Goal: Download file/media

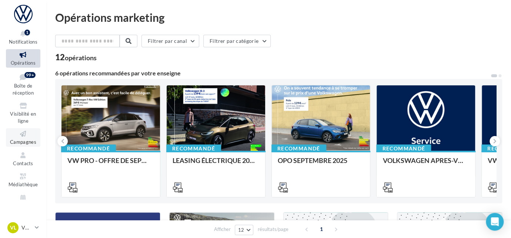
click at [21, 144] on span "Campagnes" at bounding box center [23, 142] width 26 height 6
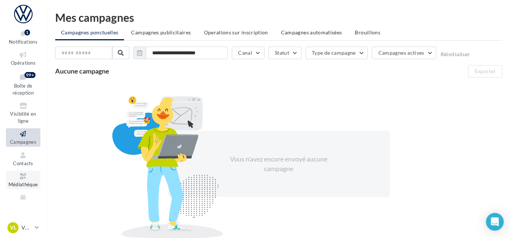
click at [26, 180] on icon at bounding box center [23, 176] width 30 height 9
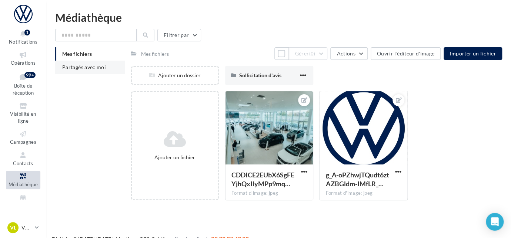
click at [82, 71] on li "Partagés avec moi" at bounding box center [90, 67] width 70 height 13
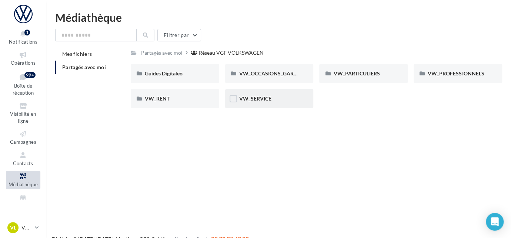
click at [248, 103] on div "VW_SERVICE" at bounding box center [269, 98] width 88 height 19
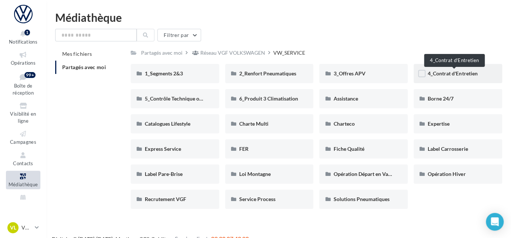
click at [441, 72] on span "4_Contrat d'Entretien" at bounding box center [453, 73] width 50 height 6
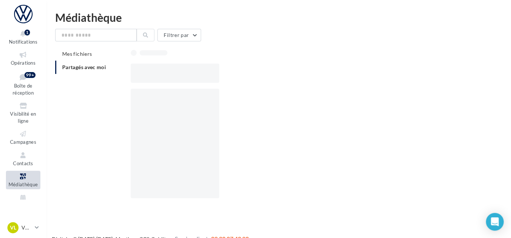
click at [441, 72] on div at bounding box center [319, 73] width 377 height 19
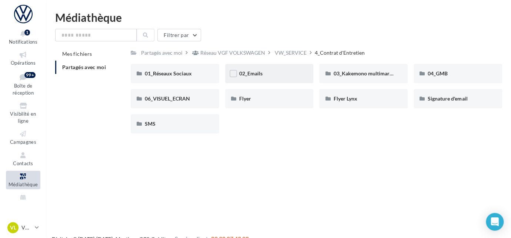
click at [282, 78] on div "02_Emails" at bounding box center [269, 73] width 88 height 19
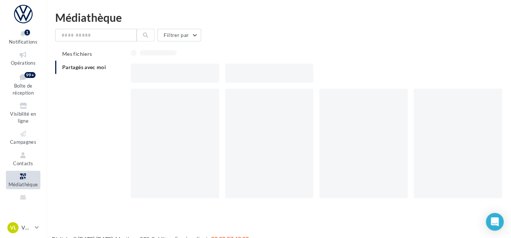
click at [282, 78] on div at bounding box center [269, 73] width 88 height 19
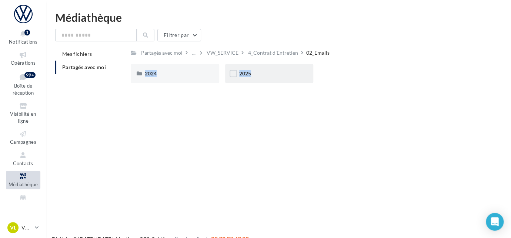
click at [282, 78] on div "2025" at bounding box center [269, 73] width 88 height 19
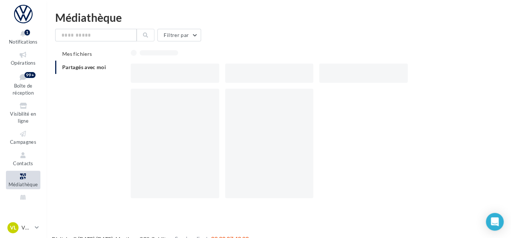
click at [282, 78] on div at bounding box center [269, 73] width 88 height 19
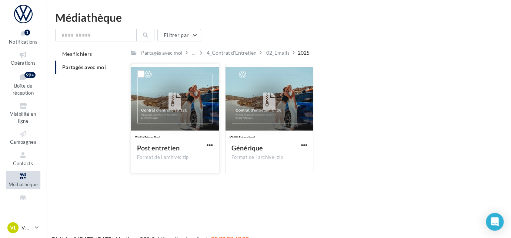
click at [180, 111] on div at bounding box center [174, 102] width 13 height 24
click at [211, 145] on span "button" at bounding box center [210, 145] width 6 height 6
click at [184, 166] on button "Télécharger" at bounding box center [177, 159] width 74 height 19
click at [280, 54] on div "02_Emails" at bounding box center [277, 52] width 23 height 7
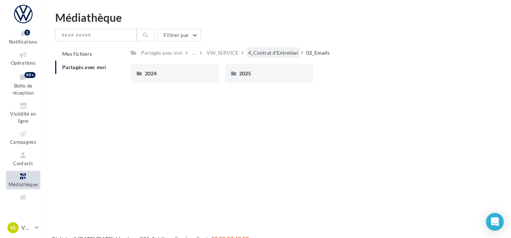
click at [279, 52] on div "4_Contrat d'Entretien" at bounding box center [273, 52] width 50 height 7
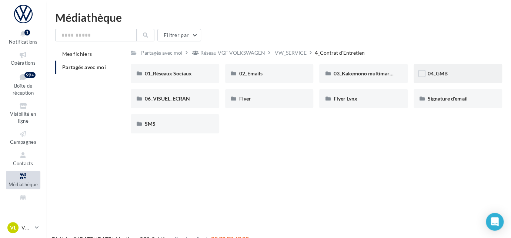
click at [454, 76] on div "04_GMB" at bounding box center [458, 73] width 60 height 7
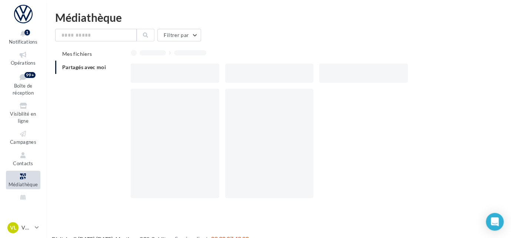
click at [454, 76] on div at bounding box center [319, 73] width 377 height 19
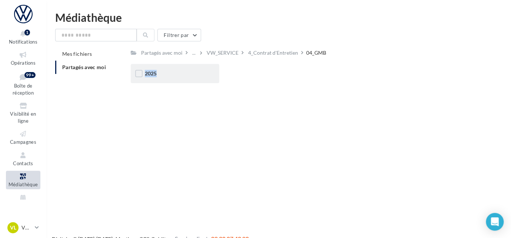
click at [161, 71] on div "2025" at bounding box center [175, 73] width 60 height 7
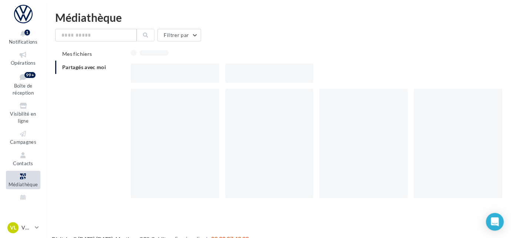
click at [161, 71] on div at bounding box center [175, 73] width 88 height 19
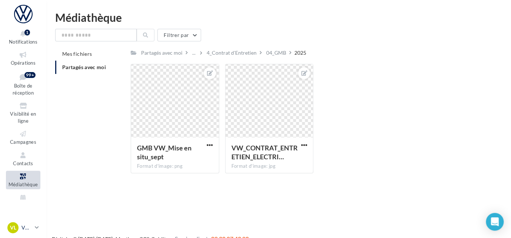
click at [27, 232] on div "VL VW Le Mans vw-lem-ver" at bounding box center [19, 227] width 24 height 11
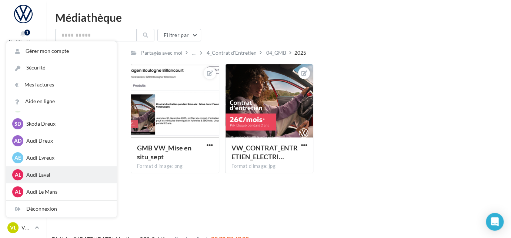
scroll to position [87, 0]
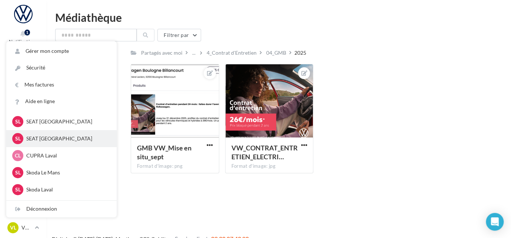
click at [53, 135] on p "SEAT Le Mans" at bounding box center [66, 138] width 81 height 7
